Goal: Task Accomplishment & Management: Check status

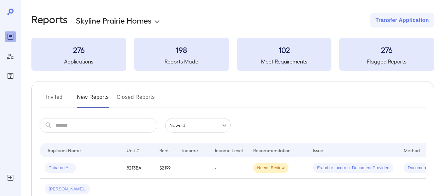
click at [54, 97] on button "Invited" at bounding box center [54, 100] width 29 height 16
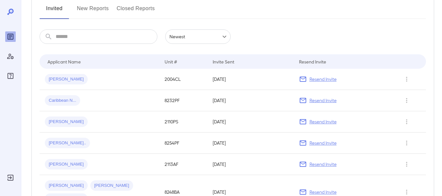
scroll to position [98, 0]
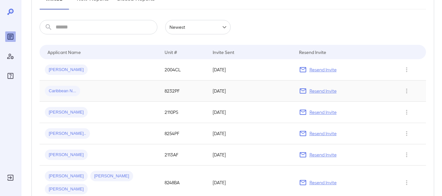
click at [315, 90] on p "Resend Invite" at bounding box center [323, 91] width 27 height 7
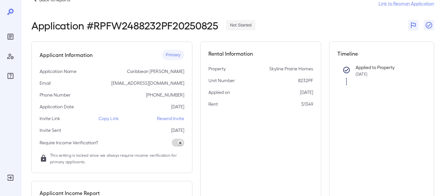
scroll to position [33, 0]
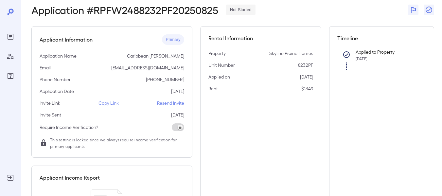
click at [175, 43] on div "Primary" at bounding box center [173, 39] width 23 height 10
drag, startPoint x: 164, startPoint y: 67, endPoint x: 273, endPoint y: 15, distance: 120.7
click at [273, 15] on div "Application # RPFW2488232PF20250825 Not Started" at bounding box center [232, 10] width 403 height 12
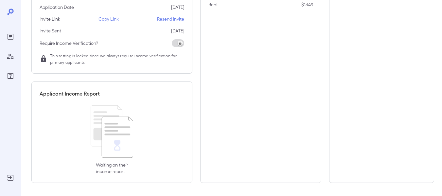
scroll to position [0, 0]
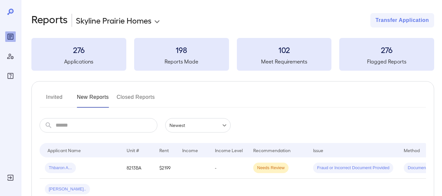
click at [143, 95] on button "Closed Reports" at bounding box center [136, 100] width 38 height 16
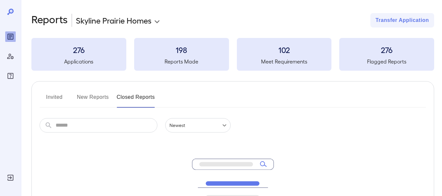
click at [95, 98] on button "New Reports" at bounding box center [93, 100] width 32 height 16
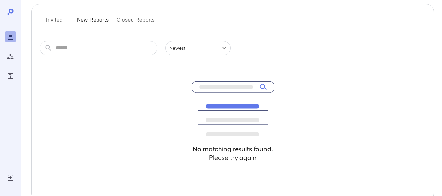
scroll to position [65, 0]
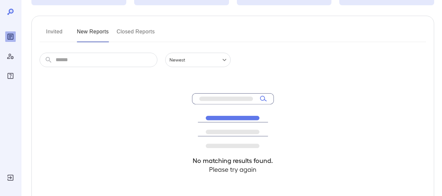
click at [56, 32] on button "Invited" at bounding box center [54, 35] width 29 height 16
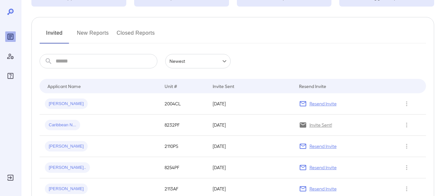
scroll to position [65, 0]
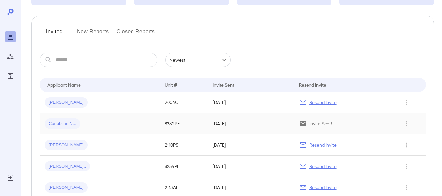
click at [232, 124] on td "[DATE]" at bounding box center [250, 123] width 86 height 21
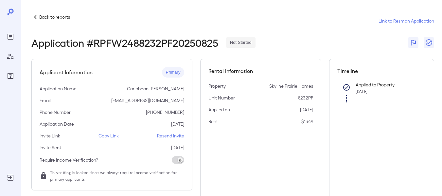
click at [165, 96] on div "Applicant Information Primary Application Name Caribbean [PERSON_NAME] Email [E…" at bounding box center [111, 125] width 161 height 132
click at [347, 98] on div at bounding box center [347, 91] width 8 height 23
click at [53, 17] on p "Back to reports" at bounding box center [54, 17] width 31 height 7
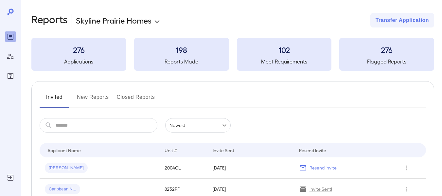
scroll to position [65, 0]
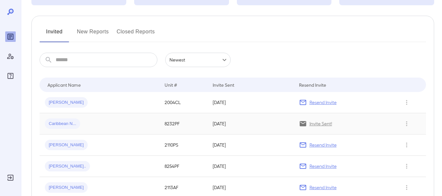
click at [105, 127] on div "Caribbean N..." at bounding box center [99, 123] width 109 height 10
